Goal: Task Accomplishment & Management: Manage account settings

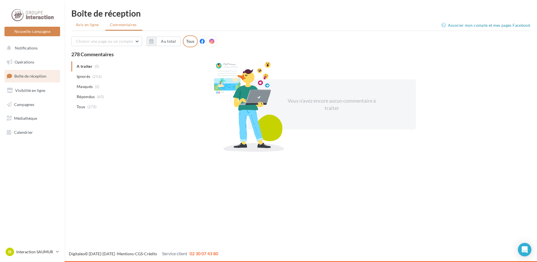
click at [87, 26] on span "Avis en ligne" at bounding box center [87, 25] width 23 height 6
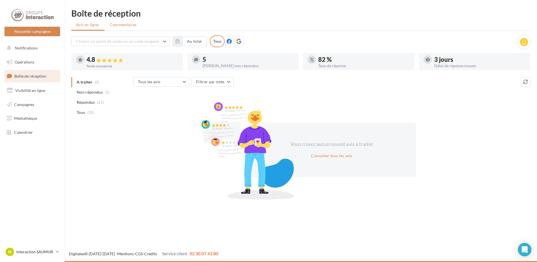
click at [130, 23] on span "Commentaires" at bounding box center [123, 25] width 27 height 6
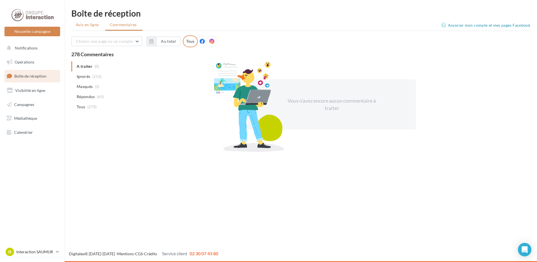
click at [89, 23] on span "Avis en ligne" at bounding box center [87, 25] width 23 height 6
